Goal: Information Seeking & Learning: Learn about a topic

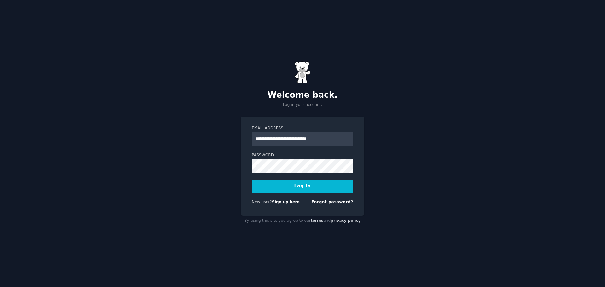
click at [323, 187] on button "Log In" at bounding box center [302, 186] width 101 height 13
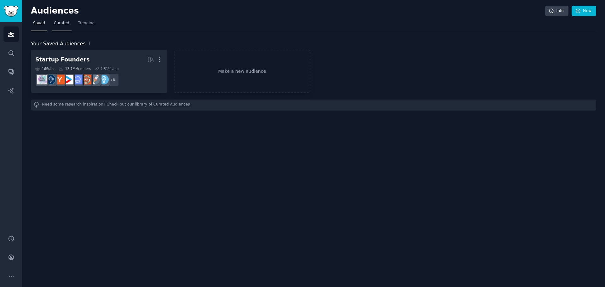
click at [66, 23] on span "Curated" at bounding box center [61, 23] width 15 height 6
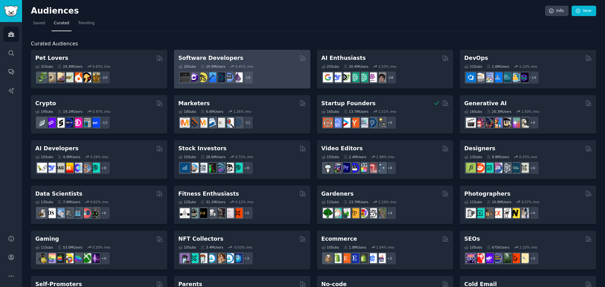
click at [266, 63] on div "26 Sub s 29.9M Users 0.45 % /mo r/Development, r/coolgithubprojects, r/software…" at bounding box center [242, 73] width 128 height 22
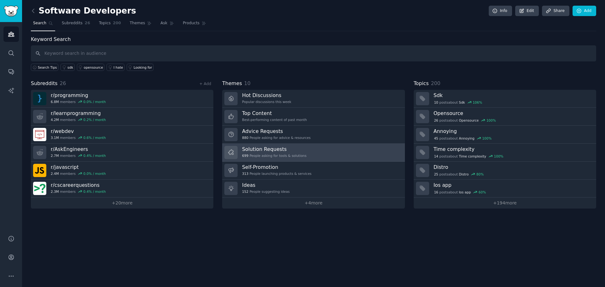
click at [294, 152] on div "Solution Requests 699 People asking for tools & solutions" at bounding box center [274, 152] width 64 height 13
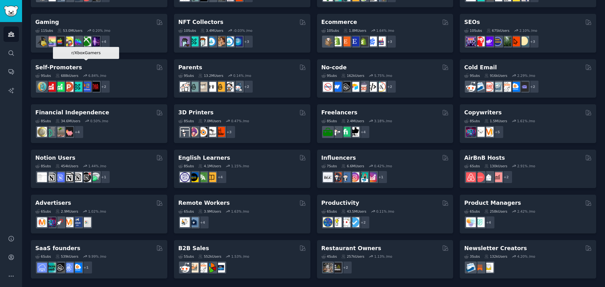
scroll to position [217, 0]
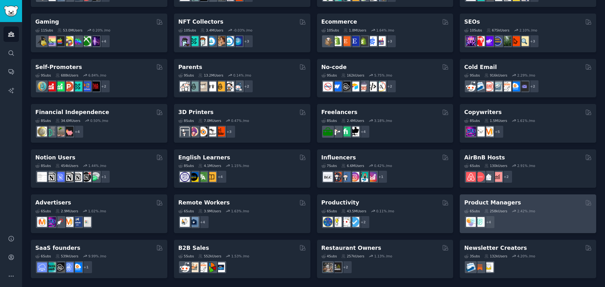
click at [512, 203] on div "Product Managers" at bounding box center [528, 203] width 128 height 8
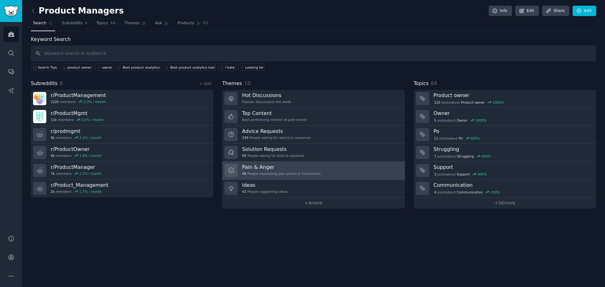
click at [317, 167] on link "Pain & Anger 48 People expressing pain points & frustrations" at bounding box center [313, 171] width 182 height 18
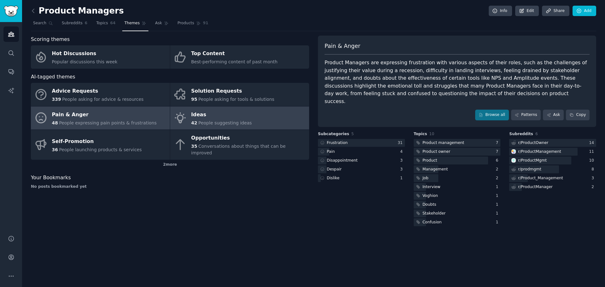
click at [243, 116] on div "Ideas" at bounding box center [221, 115] width 61 height 10
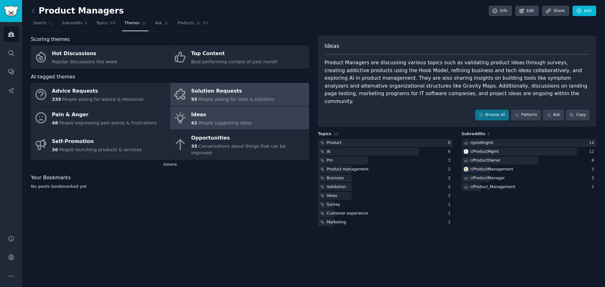
click at [255, 97] on span "People asking for tools & solutions" at bounding box center [236, 99] width 76 height 5
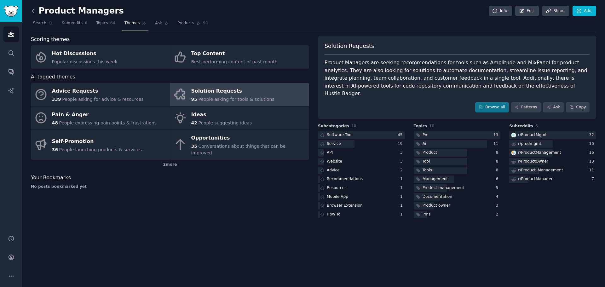
click at [34, 9] on icon at bounding box center [33, 11] width 7 height 7
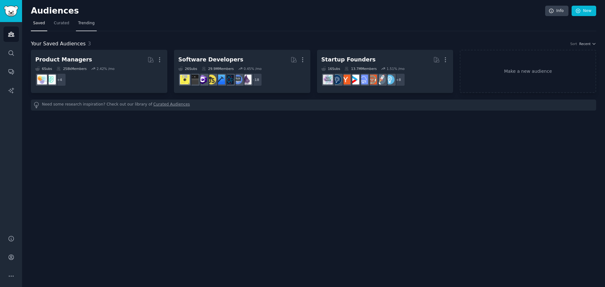
click at [81, 24] on span "Trending" at bounding box center [86, 23] width 16 height 6
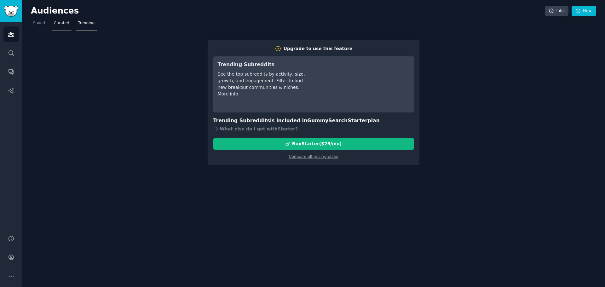
click at [59, 24] on span "Curated" at bounding box center [61, 23] width 15 height 6
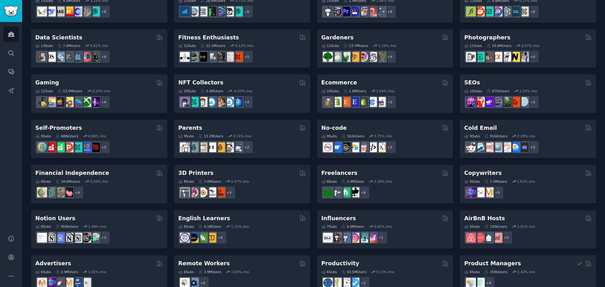
scroll to position [154, 0]
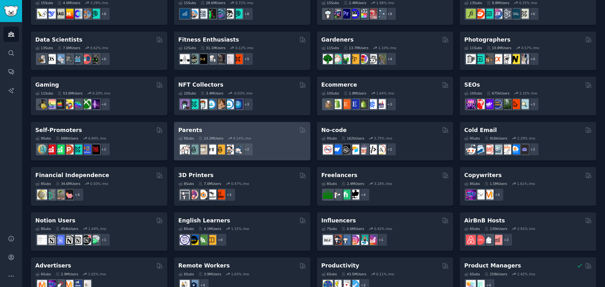
click at [237, 134] on div "Parents" at bounding box center [242, 130] width 128 height 8
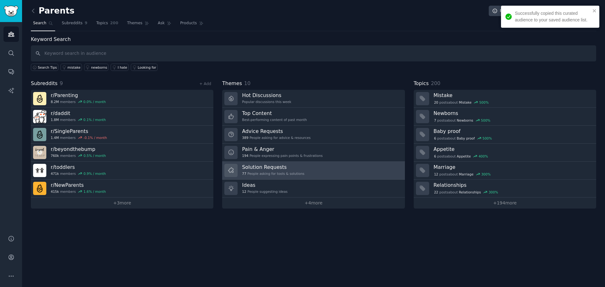
click at [290, 170] on h3 "Solution Requests" at bounding box center [273, 167] width 62 height 7
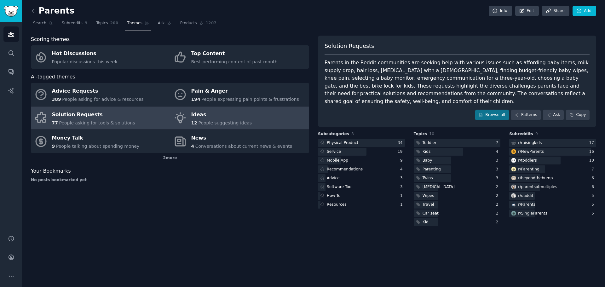
click at [240, 121] on span "People suggesting ideas" at bounding box center [225, 122] width 54 height 5
